Goal: Transaction & Acquisition: Obtain resource

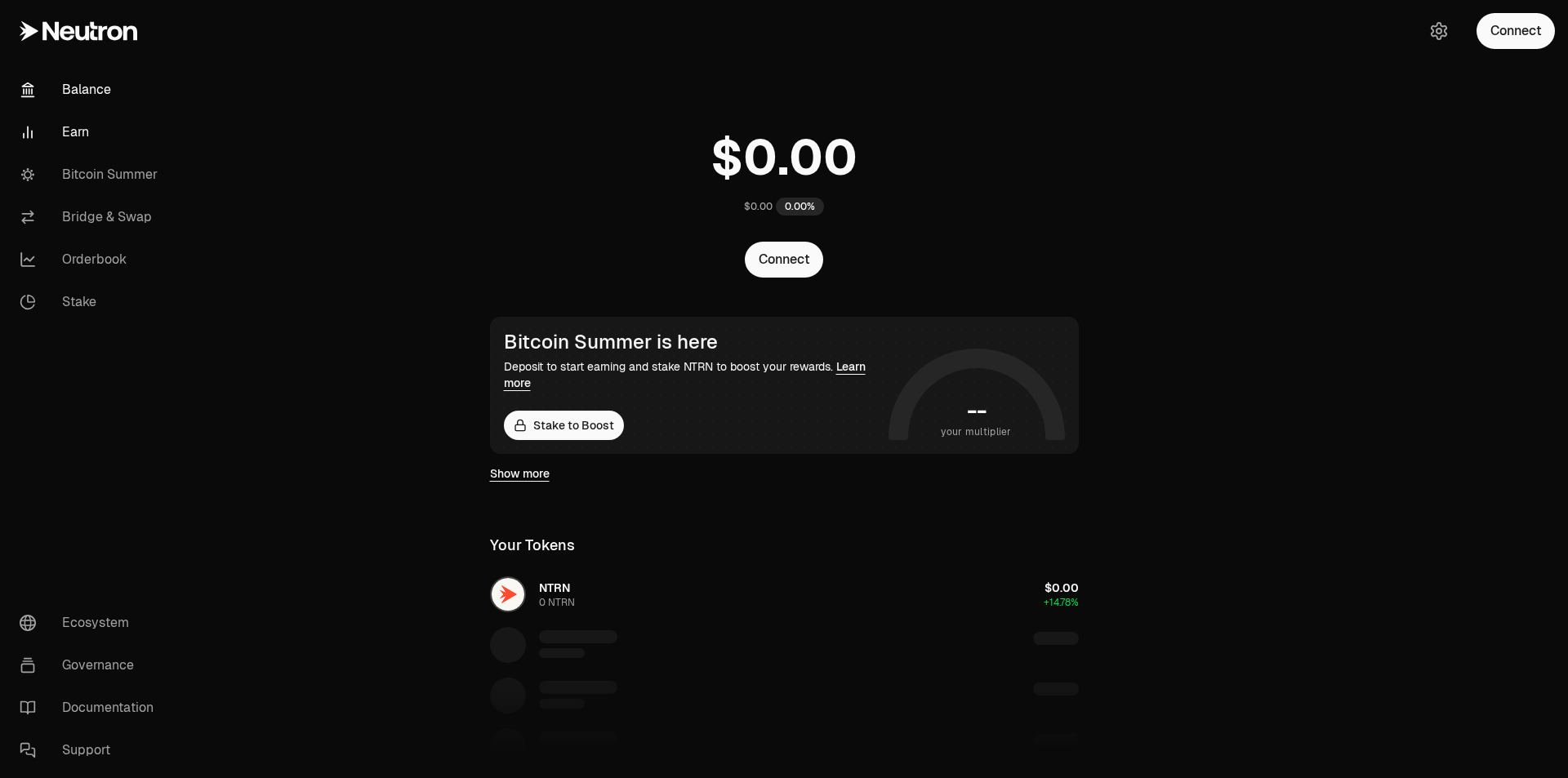
click at [93, 139] on link "Earn" at bounding box center [92, 132] width 169 height 43
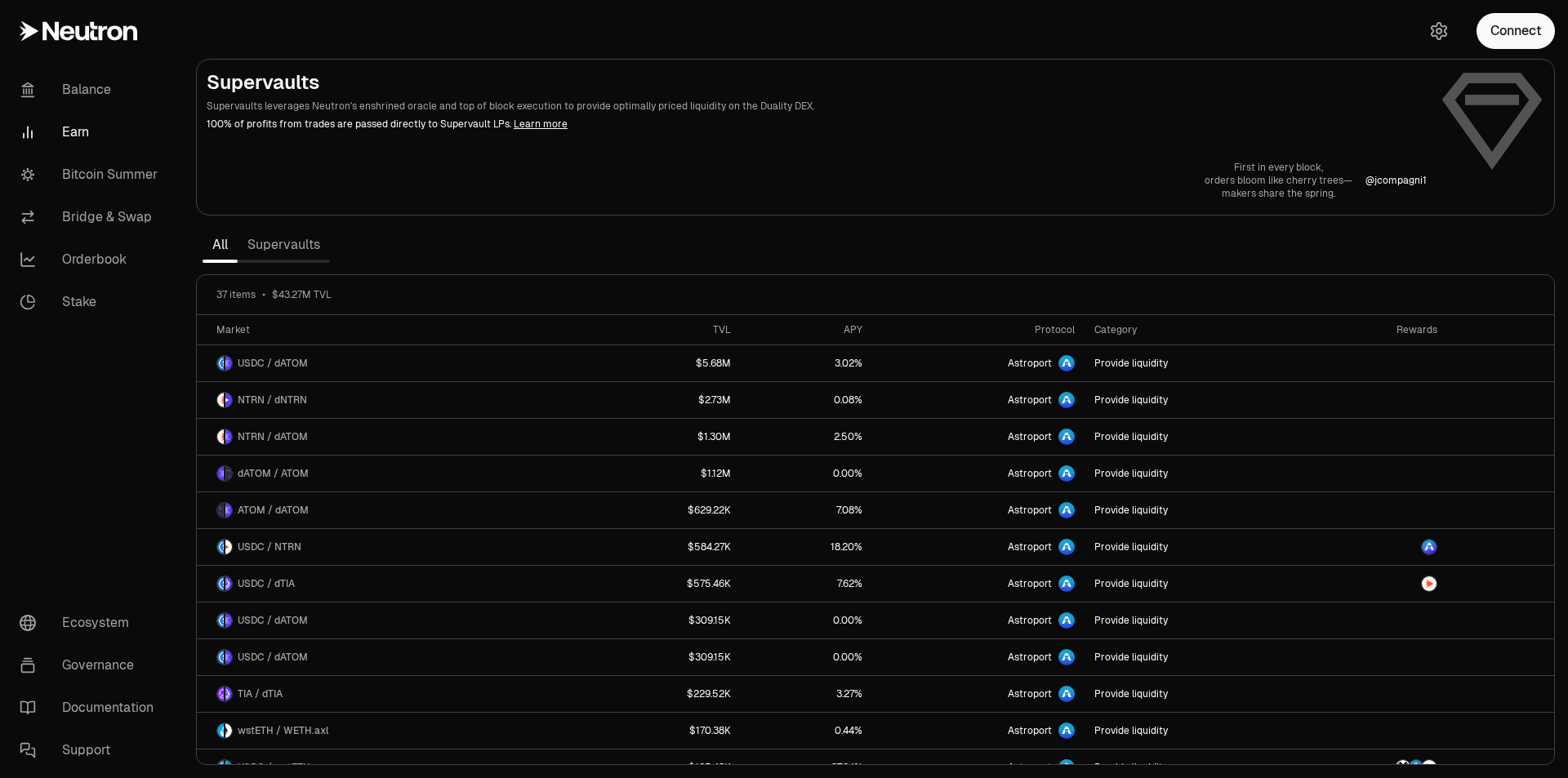
click at [279, 244] on link "Supervaults" at bounding box center [283, 245] width 93 height 33
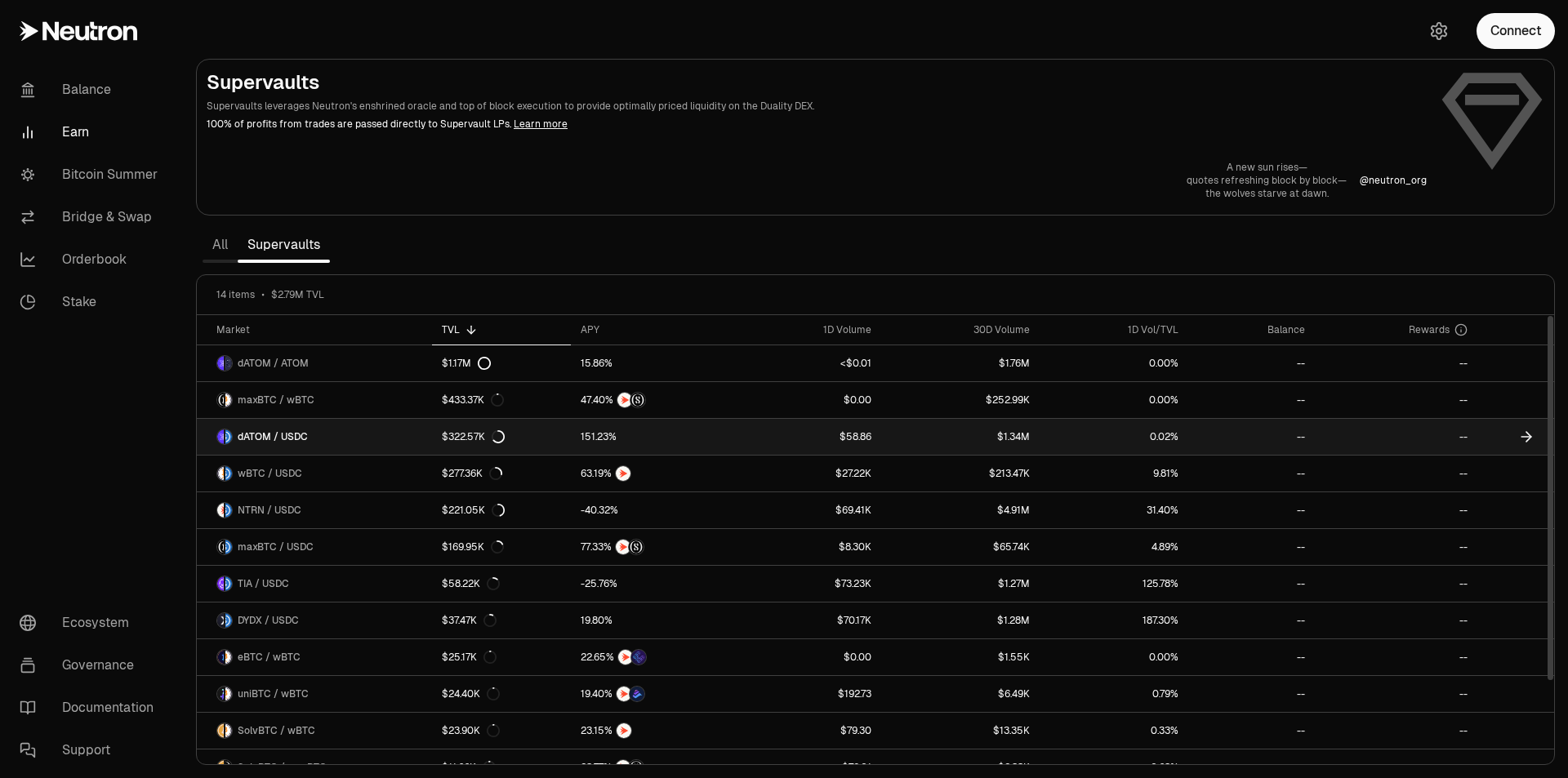
click at [299, 441] on span "dATOM / USDC" at bounding box center [273, 436] width 70 height 13
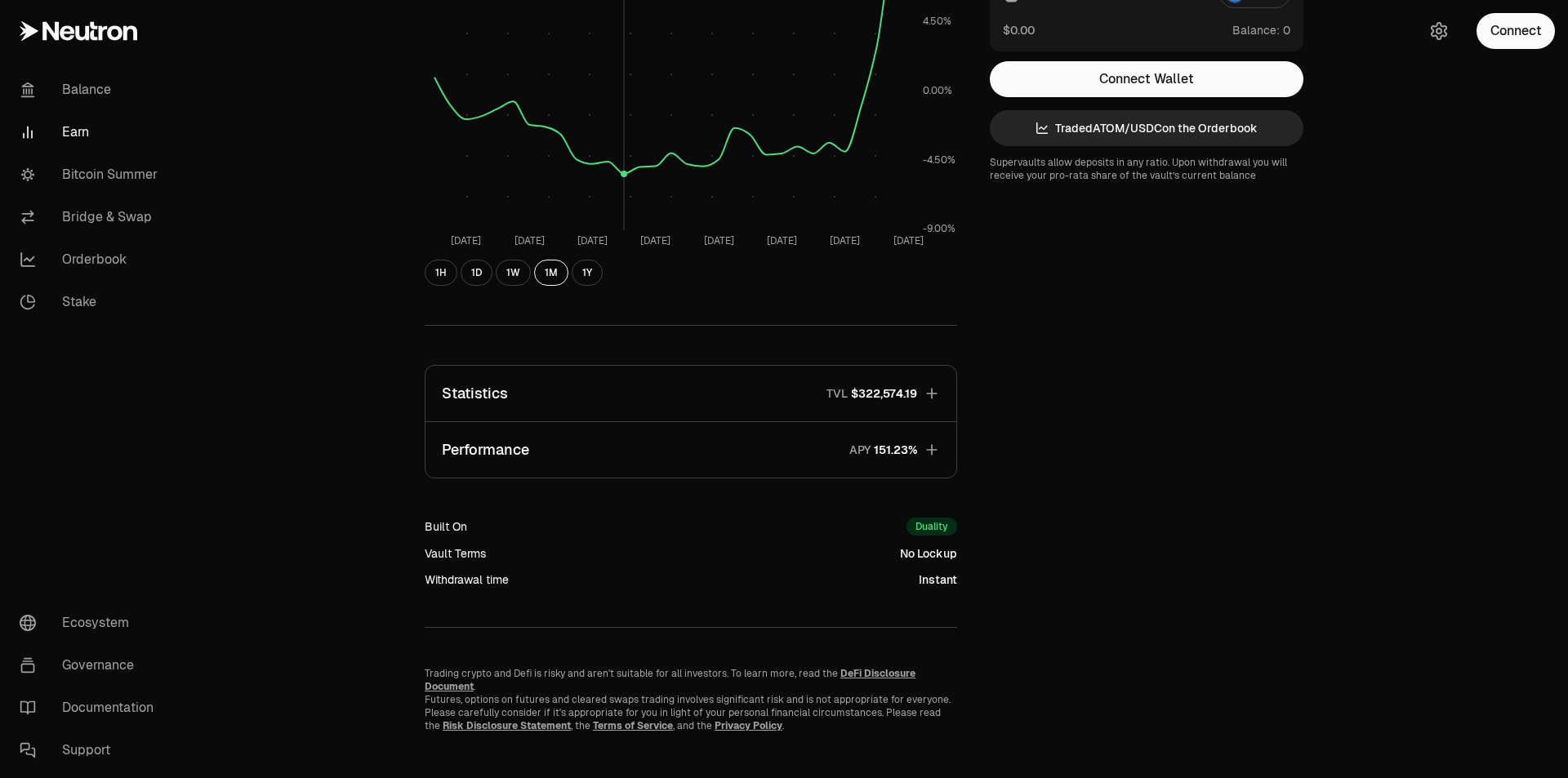
scroll to position [281, 0]
